Goal: Browse casually: Explore the website without a specific task or goal

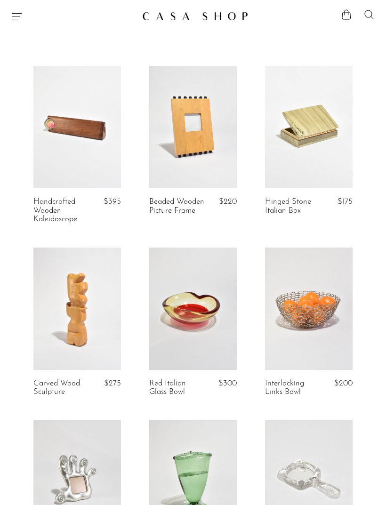
scroll to position [1401, 0]
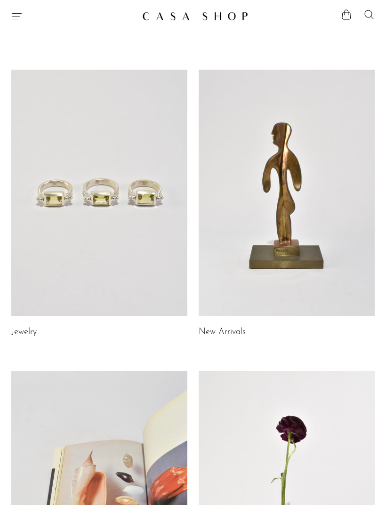
click at [309, 199] on link at bounding box center [287, 193] width 176 height 247
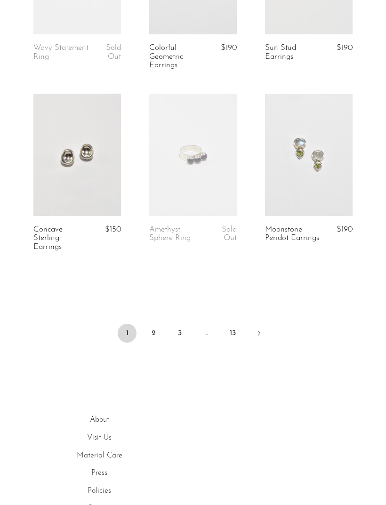
scroll to position [1948, 0]
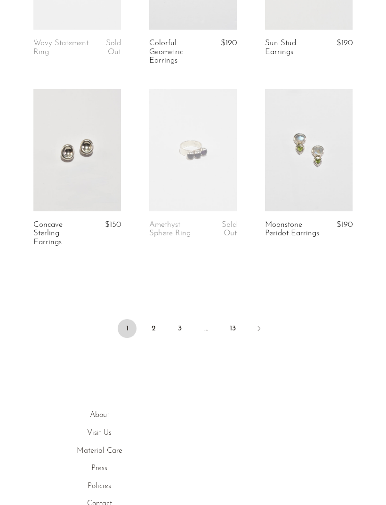
click at [152, 331] on link "2" at bounding box center [153, 328] width 19 height 19
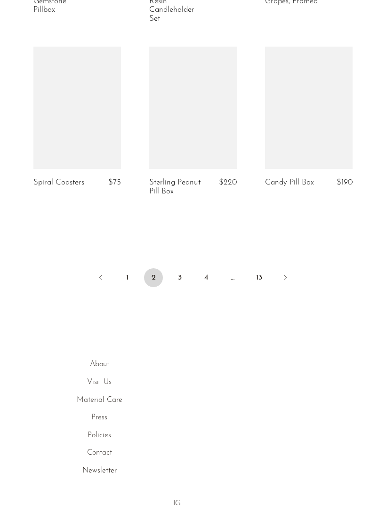
scroll to position [1991, 0]
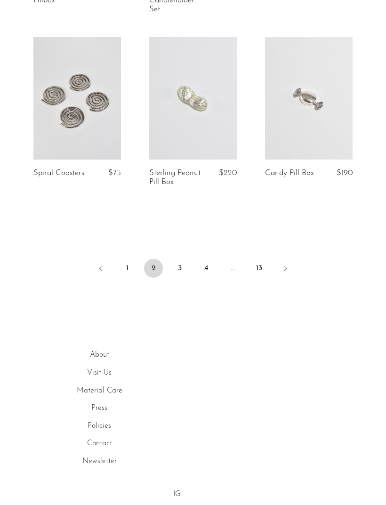
click at [186, 278] on link "3" at bounding box center [179, 268] width 19 height 19
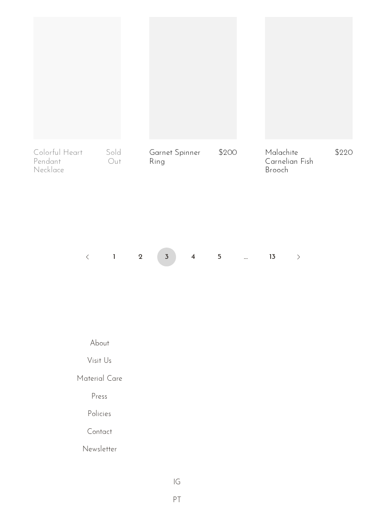
scroll to position [2011, 0]
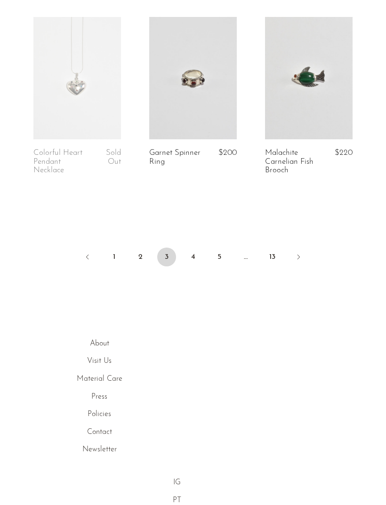
click at [207, 272] on ul "1 2 3 4 5 … 13" at bounding box center [193, 258] width 386 height 28
click at [202, 266] on link "4" at bounding box center [193, 257] width 19 height 19
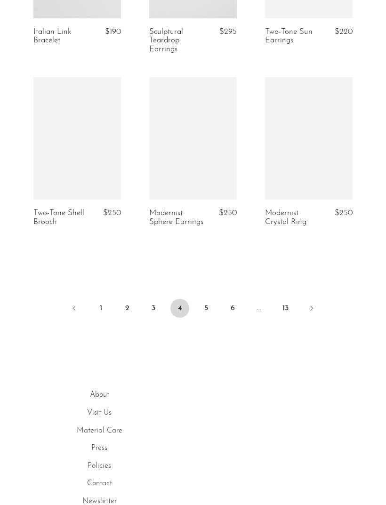
scroll to position [1973, 0]
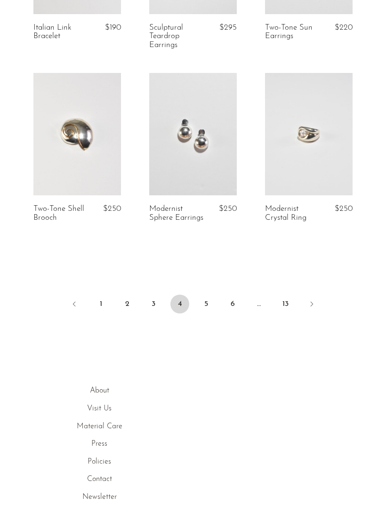
click at [208, 307] on link "5" at bounding box center [206, 304] width 19 height 19
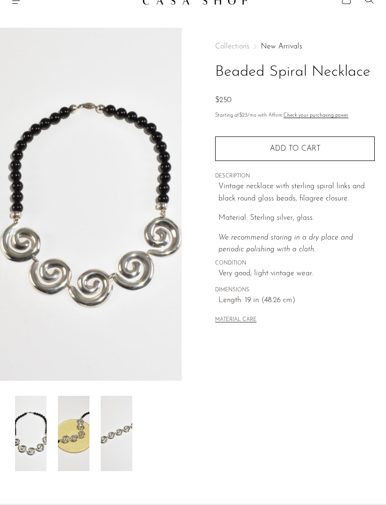
scroll to position [32, 0]
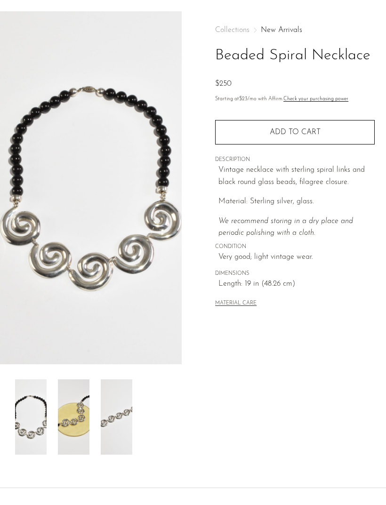
click at [84, 409] on img at bounding box center [74, 416] width 32 height 75
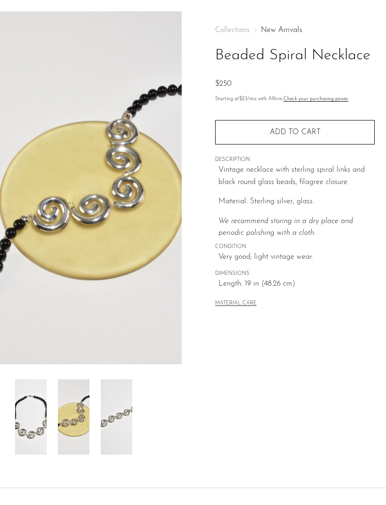
click at [122, 413] on img at bounding box center [117, 416] width 32 height 75
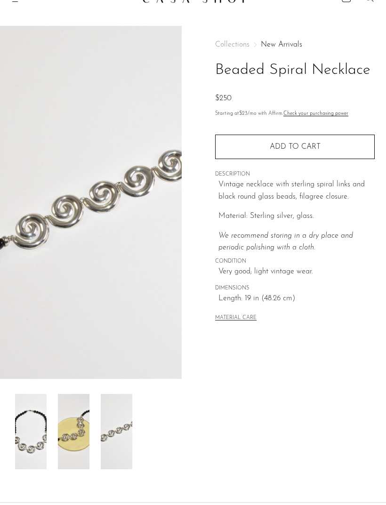
scroll to position [0, 0]
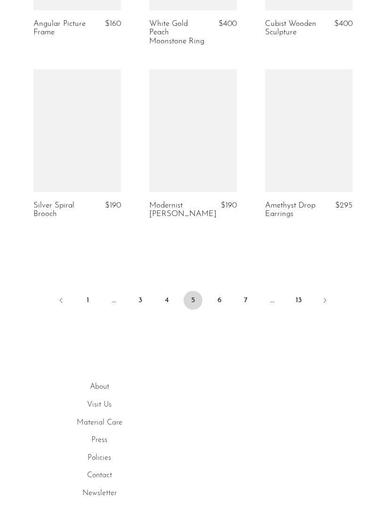
scroll to position [2009, 0]
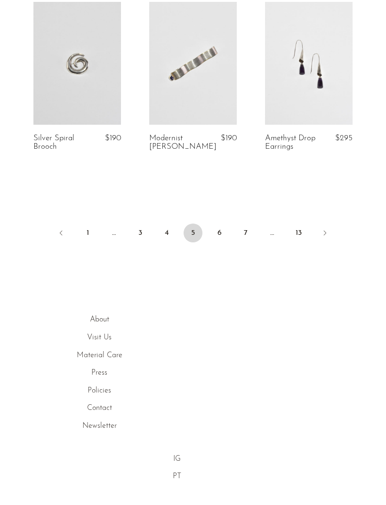
click at [222, 243] on link "6" at bounding box center [219, 233] width 19 height 19
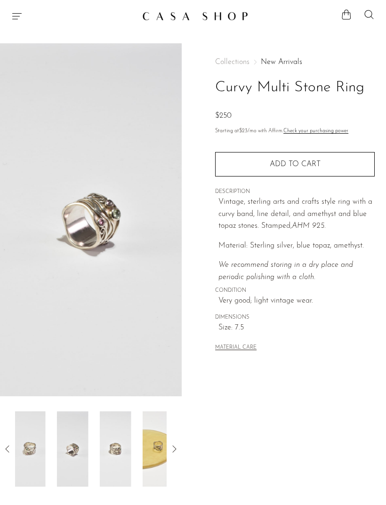
click at [76, 443] on img at bounding box center [73, 448] width 32 height 75
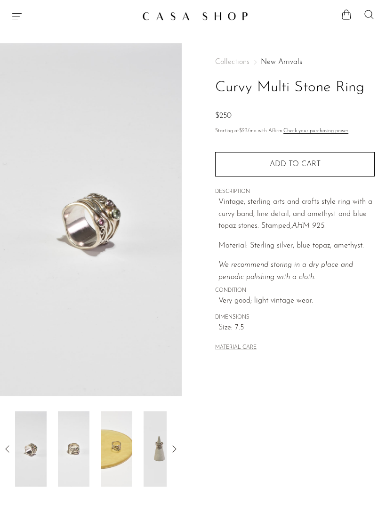
click at [78, 459] on div at bounding box center [91, 448] width 152 height 75
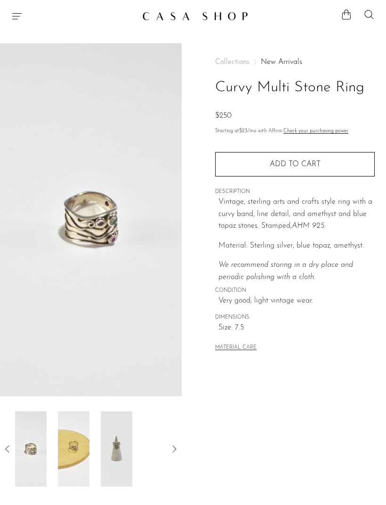
click at [95, 452] on div at bounding box center [91, 448] width 152 height 75
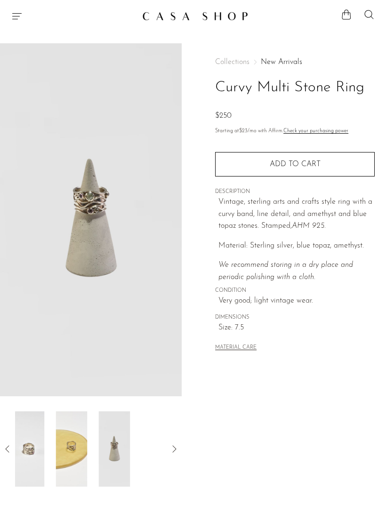
click at [108, 451] on div at bounding box center [91, 448] width 152 height 75
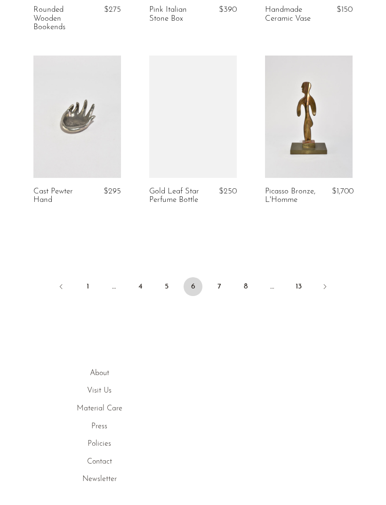
scroll to position [1982, 0]
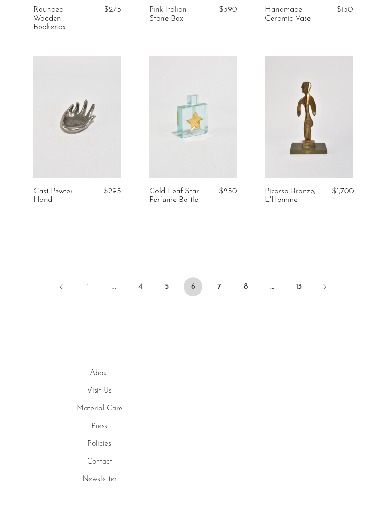
click at [228, 277] on link "7" at bounding box center [219, 286] width 19 height 19
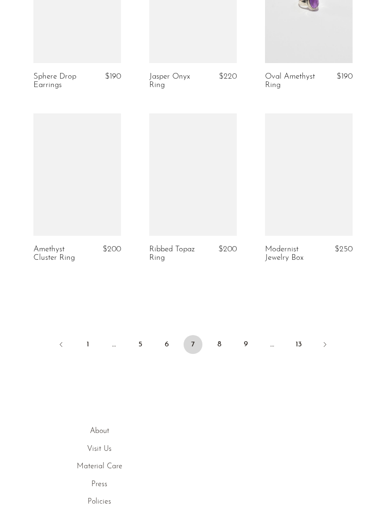
scroll to position [1920, 0]
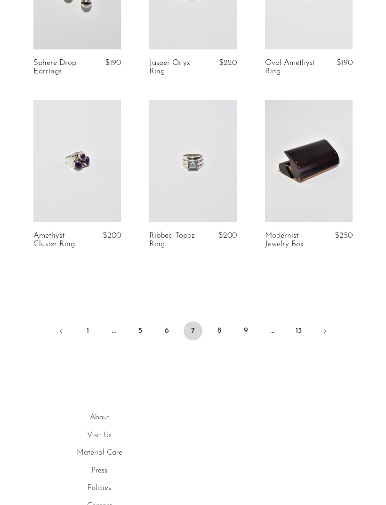
click at [228, 322] on link "8" at bounding box center [219, 331] width 19 height 19
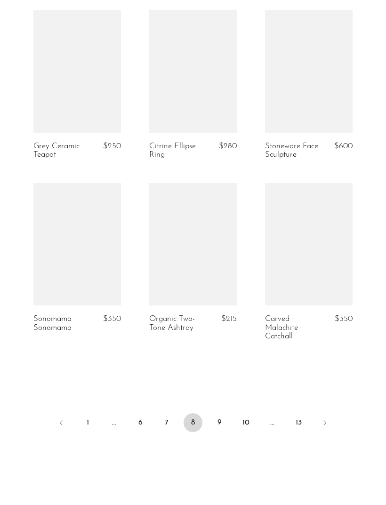
scroll to position [1820, 0]
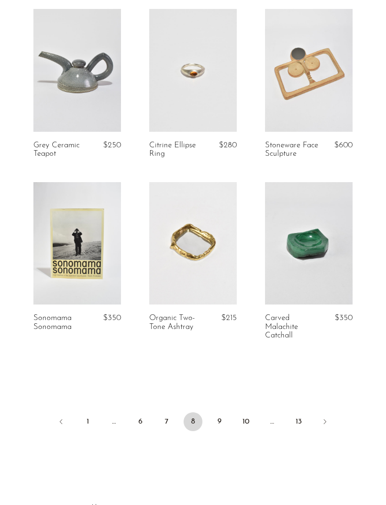
click at [224, 412] on link "9" at bounding box center [219, 421] width 19 height 19
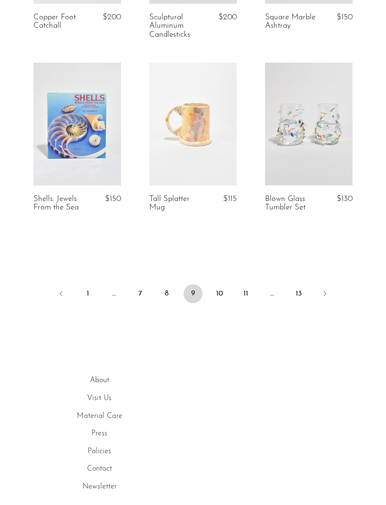
scroll to position [1948, 0]
click at [224, 301] on link "10" at bounding box center [219, 294] width 19 height 19
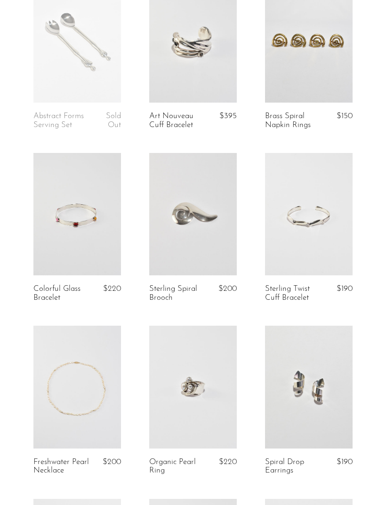
scroll to position [1516, 0]
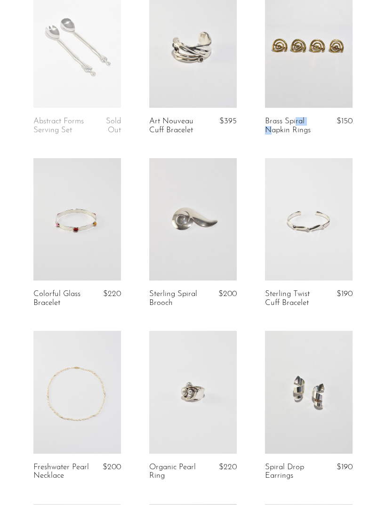
click at [365, 71] on article "Brass Spiral Napkin Rings $150" at bounding box center [309, 71] width 116 height 173
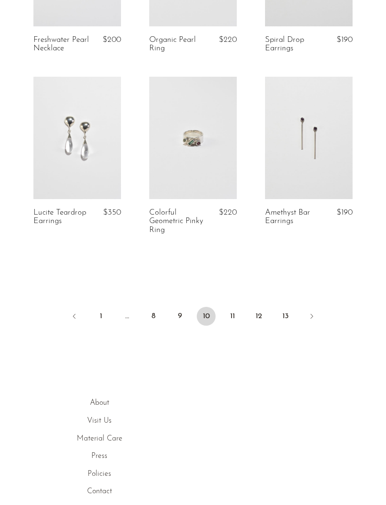
scroll to position [1968, 0]
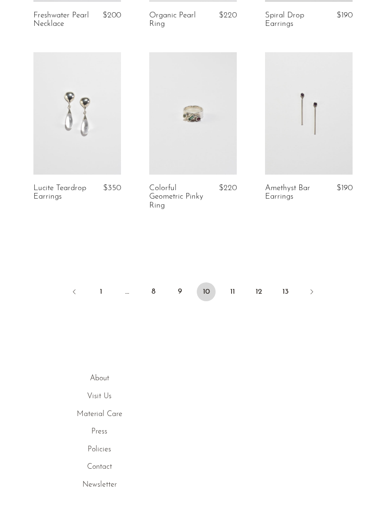
click at [235, 292] on link "11" at bounding box center [232, 291] width 19 height 19
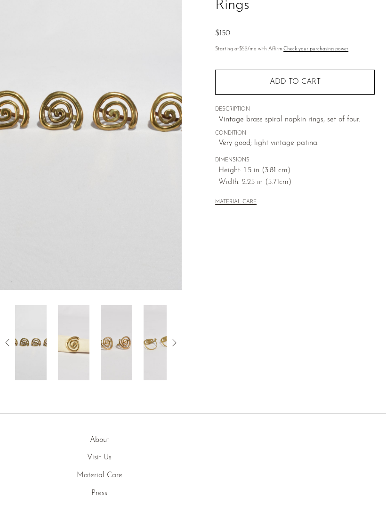
scroll to position [107, 0]
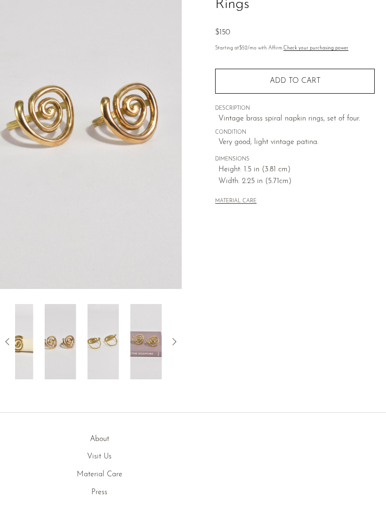
click at [88, 354] on img at bounding box center [104, 341] width 32 height 75
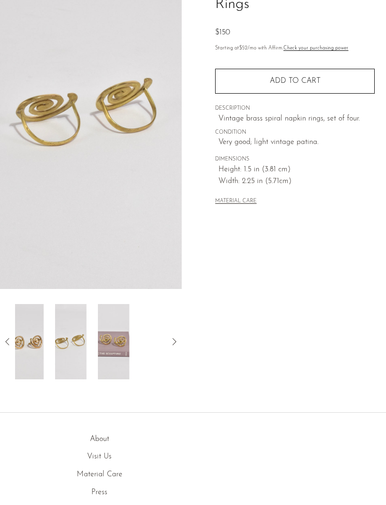
click at [75, 348] on div at bounding box center [91, 341] width 152 height 75
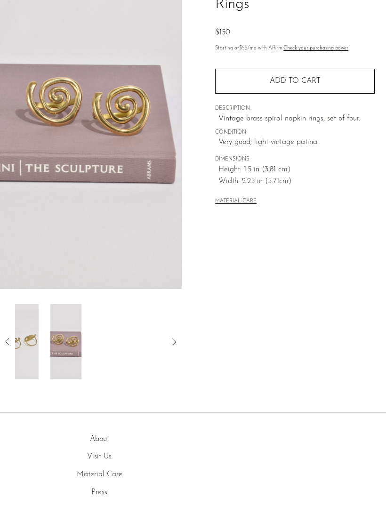
click at [76, 346] on div at bounding box center [91, 341] width 152 height 75
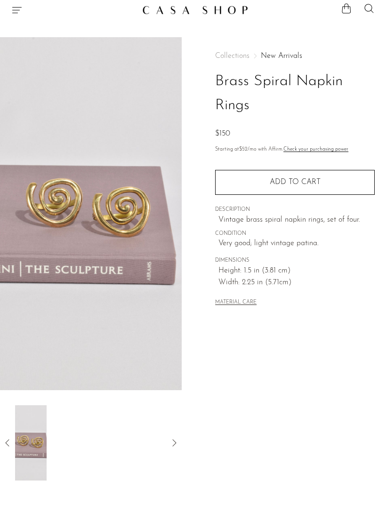
scroll to position [7, 0]
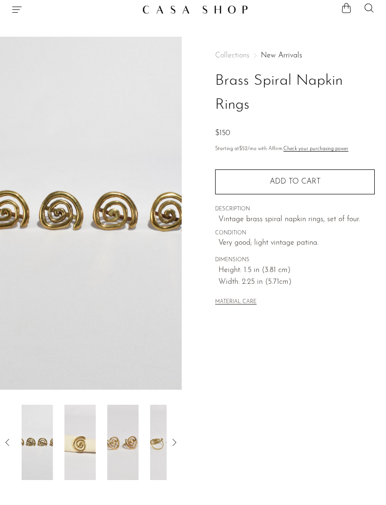
click at [50, 441] on img at bounding box center [38, 442] width 32 height 75
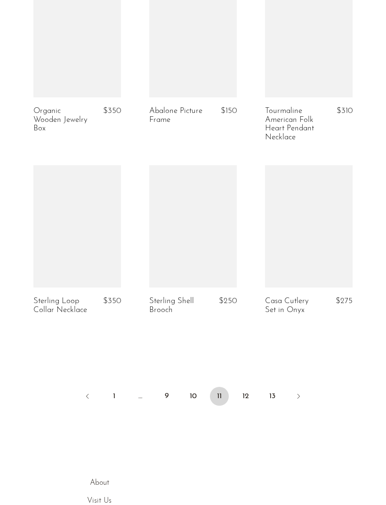
scroll to position [1891, 0]
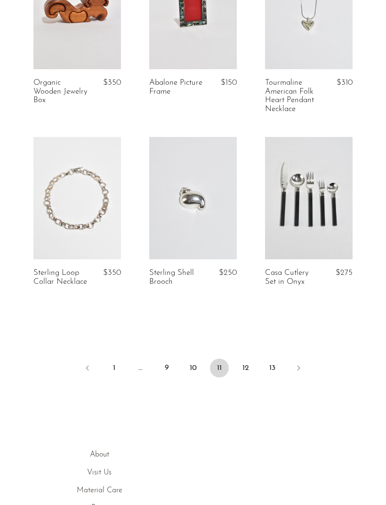
click at [253, 362] on link "12" at bounding box center [245, 368] width 19 height 19
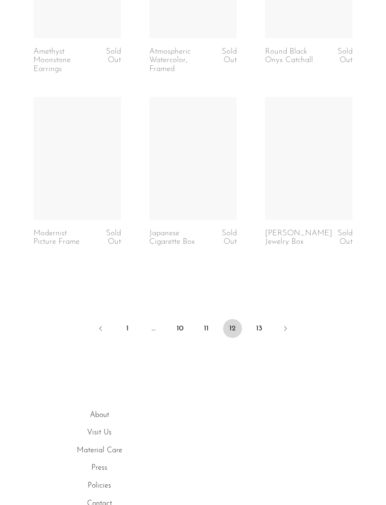
scroll to position [1903, 0]
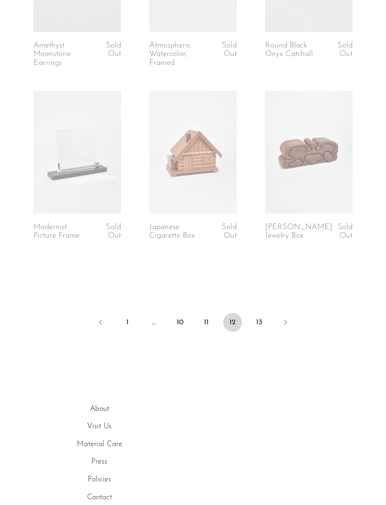
click at [259, 322] on link "13" at bounding box center [258, 322] width 19 height 19
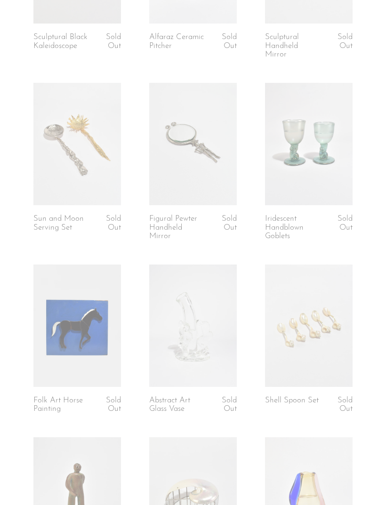
scroll to position [325, 0]
